Goal: Find specific page/section: Find specific page/section

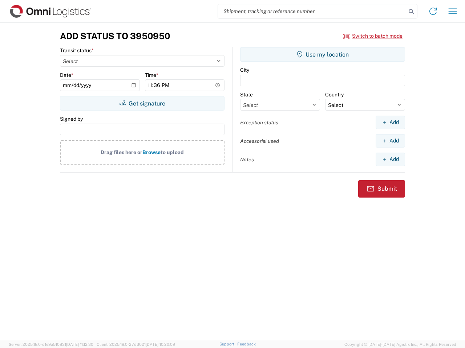
click at [312, 11] on input "search" at bounding box center [312, 11] width 188 height 14
click at [411, 12] on icon at bounding box center [411, 12] width 10 height 10
click at [433, 11] on icon at bounding box center [433, 11] width 12 height 12
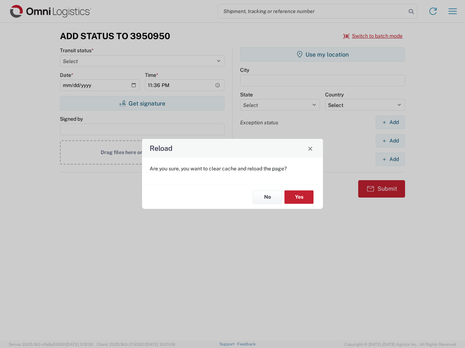
click at [452, 11] on div "Reload Are you sure, you want to clear cache and reload the page? No Yes" at bounding box center [232, 174] width 465 height 348
click at [373, 36] on div "Reload Are you sure, you want to clear cache and reload the page? No Yes" at bounding box center [232, 174] width 465 height 348
click at [142, 103] on div "Reload Are you sure, you want to clear cache and reload the page? No Yes" at bounding box center [232, 174] width 465 height 348
click at [322, 54] on div "Reload Are you sure, you want to clear cache and reload the page? No Yes" at bounding box center [232, 174] width 465 height 348
click at [390, 122] on div "Reload Are you sure, you want to clear cache and reload the page? No Yes" at bounding box center [232, 174] width 465 height 348
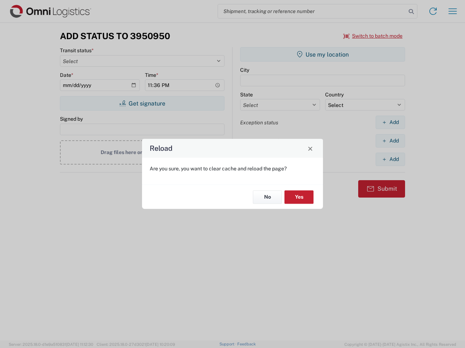
click at [390, 141] on div "Reload Are you sure, you want to clear cache and reload the page? No Yes" at bounding box center [232, 174] width 465 height 348
click at [390, 159] on div "Reload Are you sure, you want to clear cache and reload the page? No Yes" at bounding box center [232, 174] width 465 height 348
